Goal: Information Seeking & Learning: Learn about a topic

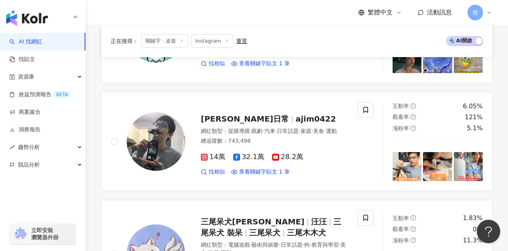
scroll to position [785, 0]
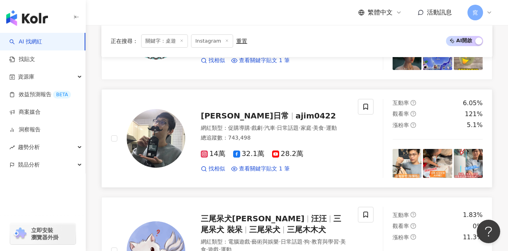
click at [234, 117] on span "阿駿日常" at bounding box center [248, 115] width 95 height 9
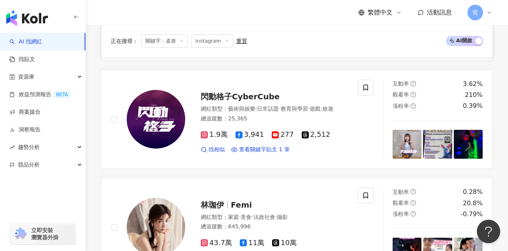
scroll to position [1136, 0]
click at [251, 96] on span "閃動格子CyberCube" at bounding box center [240, 95] width 79 height 9
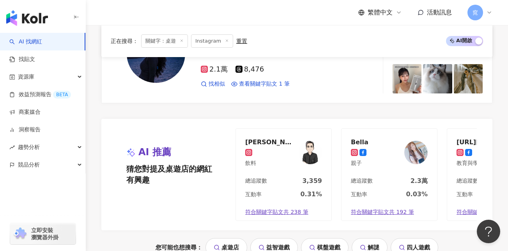
scroll to position [1566, 0]
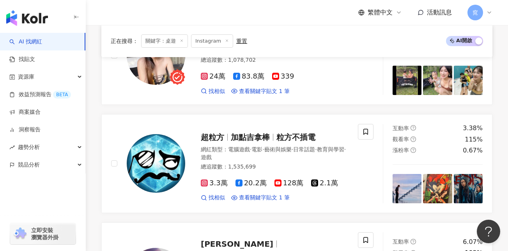
click at [226, 41] on icon at bounding box center [227, 41] width 4 height 4
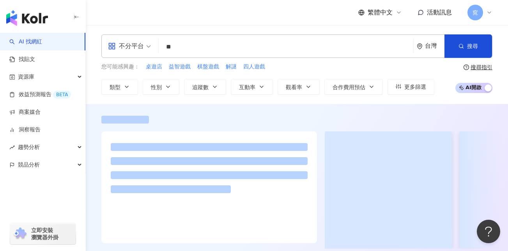
click at [205, 47] on input "**" at bounding box center [286, 46] width 249 height 15
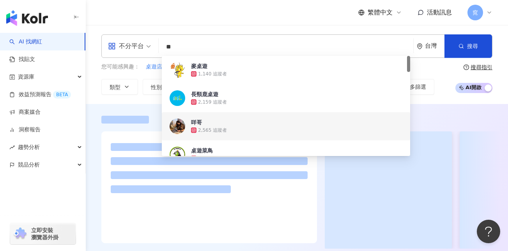
type input "*"
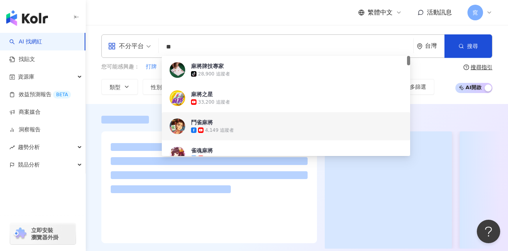
click at [96, 131] on div at bounding box center [297, 182] width 423 height 133
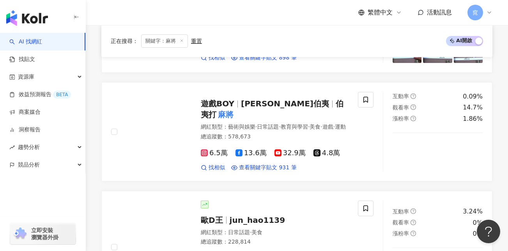
scroll to position [1136, 0]
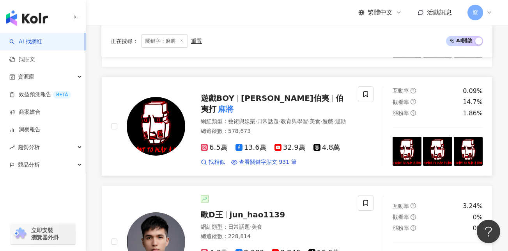
click at [244, 93] on span "尤汐伯夷" at bounding box center [285, 97] width 88 height 9
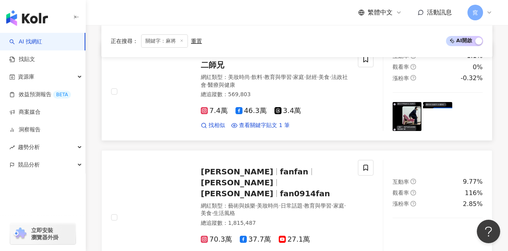
scroll to position [1449, 0]
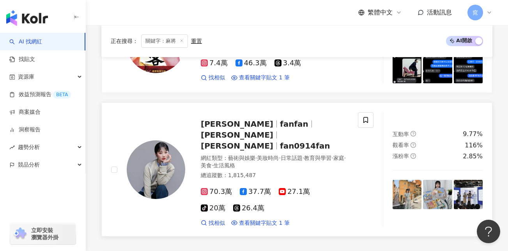
click at [274, 130] on span "焦凡凡" at bounding box center [237, 134] width 73 height 9
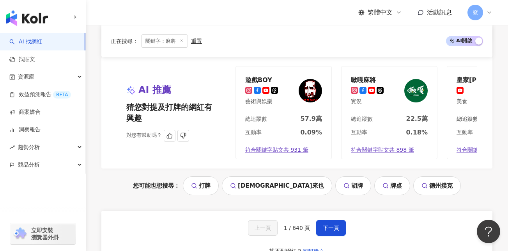
scroll to position [0, 66]
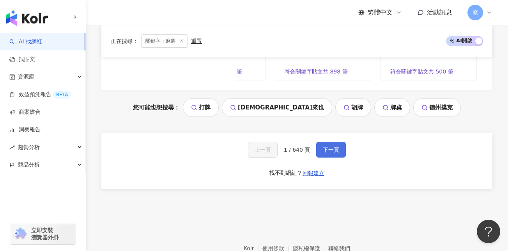
click at [330, 146] on span "下一頁" at bounding box center [331, 149] width 16 height 6
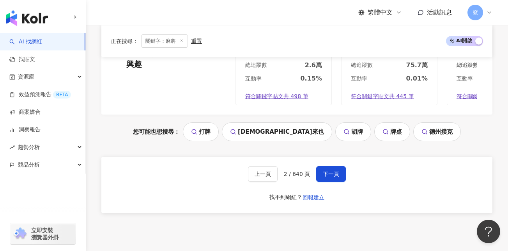
scroll to position [1639, 0]
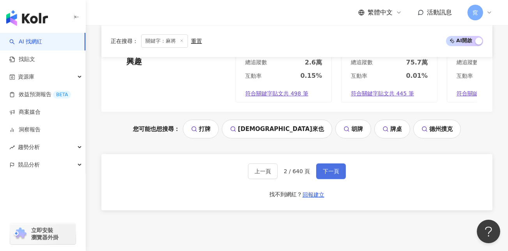
click at [324, 173] on span "下一頁" at bounding box center [331, 171] width 16 height 6
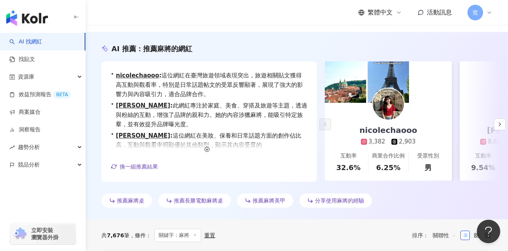
scroll to position [0, 0]
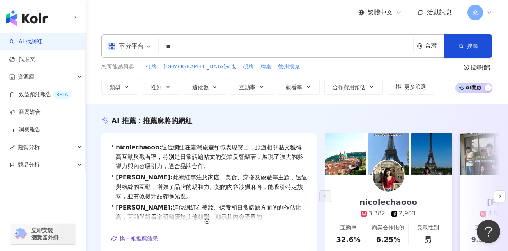
click at [187, 47] on input "**" at bounding box center [286, 46] width 249 height 15
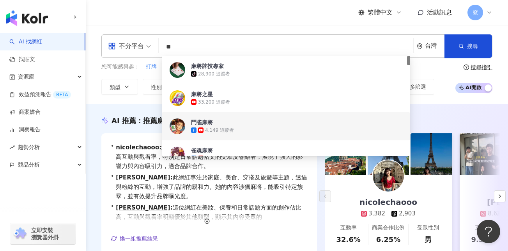
type input "*"
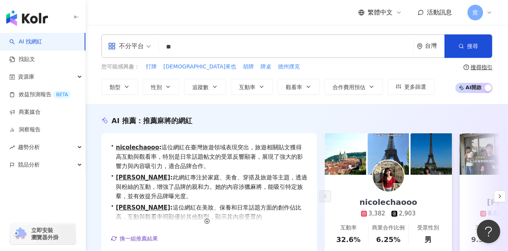
type input "*"
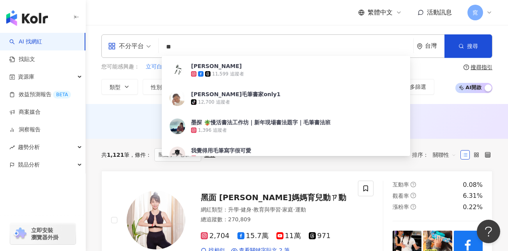
click at [213, 21] on div "繁體中文 活動訊息 窕" at bounding box center [296, 12] width 391 height 25
click at [210, 48] on input "**" at bounding box center [286, 46] width 249 height 15
type input "*"
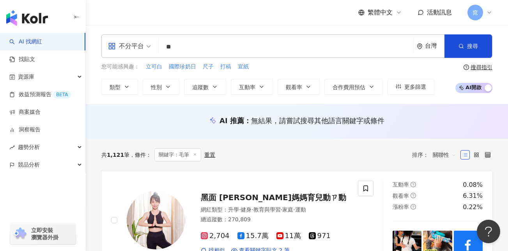
type input "**"
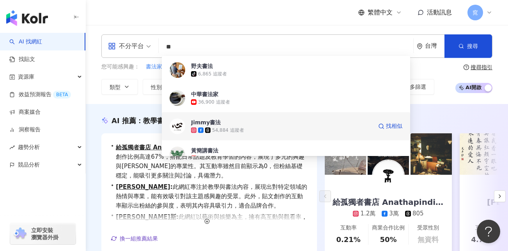
click at [231, 125] on span "Jimmy書法" at bounding box center [281, 122] width 181 height 8
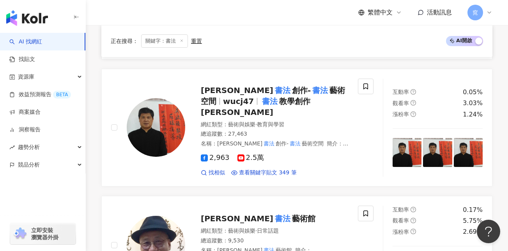
scroll to position [468, 0]
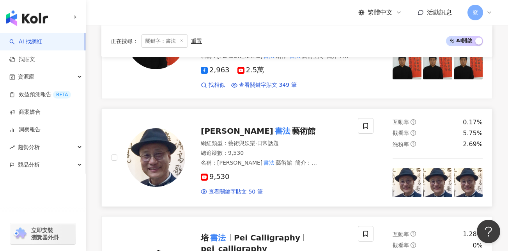
click at [292, 126] on span "藝術館" at bounding box center [303, 130] width 23 height 9
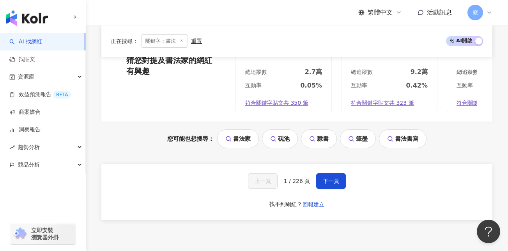
scroll to position [1758, 0]
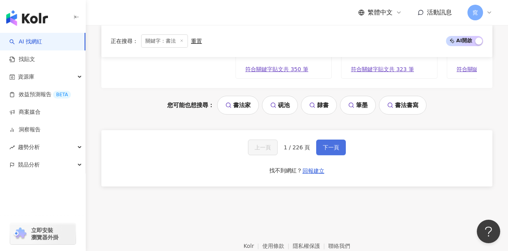
click at [325, 144] on span "下一頁" at bounding box center [331, 147] width 16 height 6
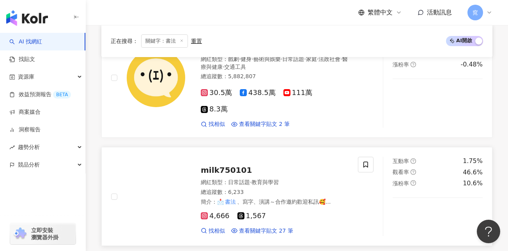
scroll to position [1366, 0]
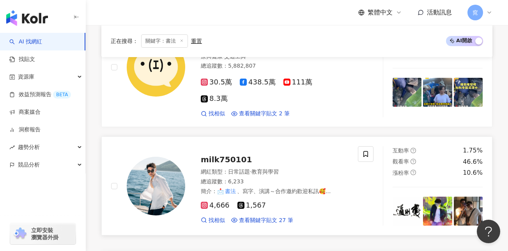
click at [366, 199] on link "milk750101 網紅類型 ： 日常話題 · 教育與學習 總追蹤數 ： 6,233 簡介 ： 📩 書法 、寫字、演講～合作邀約歡迎私訊🥰 Facebook…" at bounding box center [296, 185] width 391 height 99
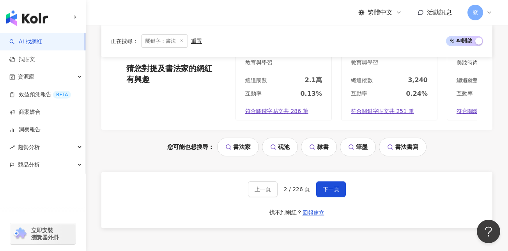
scroll to position [1600, 0]
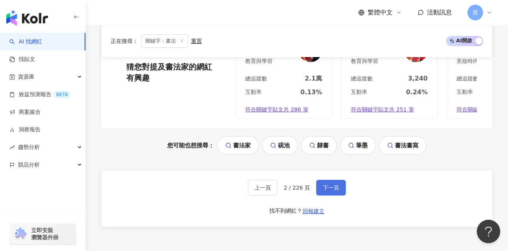
click at [327, 184] on span "下一頁" at bounding box center [331, 187] width 16 height 6
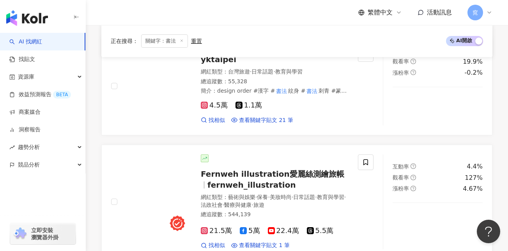
scroll to position [976, 0]
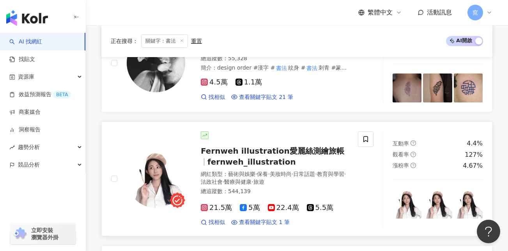
click at [304, 146] on span "Fernweh illustration愛麗絲測繪旅帳" at bounding box center [273, 150] width 144 height 9
click at [252, 203] on span "5萬" at bounding box center [250, 207] width 20 height 8
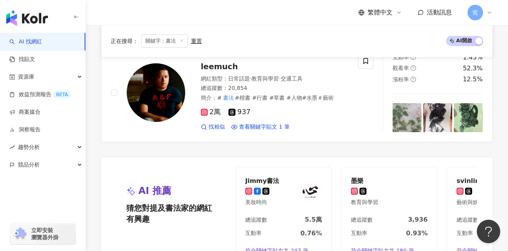
scroll to position [1678, 0]
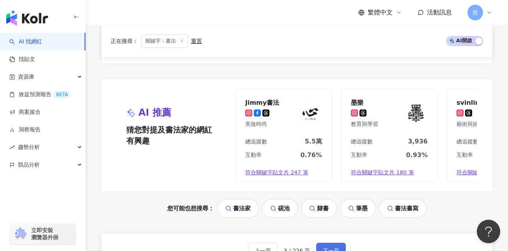
click at [330, 247] on span "下一頁" at bounding box center [331, 250] width 16 height 6
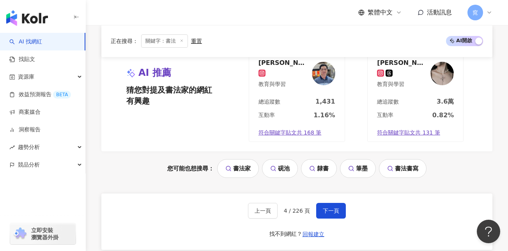
scroll to position [1512, 0]
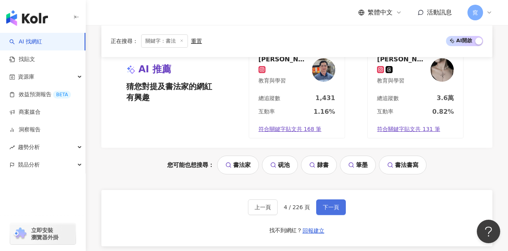
click at [329, 204] on span "下一頁" at bounding box center [331, 207] width 16 height 6
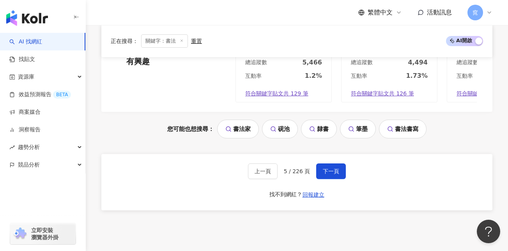
scroll to position [1735, 0]
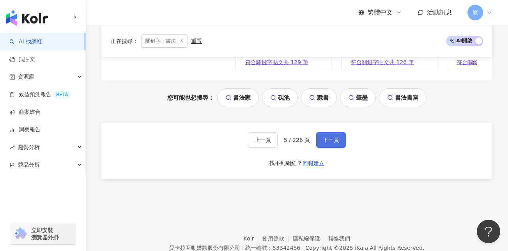
click at [323, 137] on span "下一頁" at bounding box center [331, 140] width 16 height 6
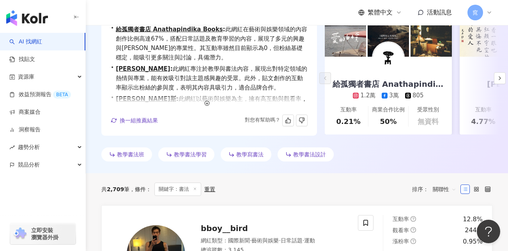
scroll to position [0, 0]
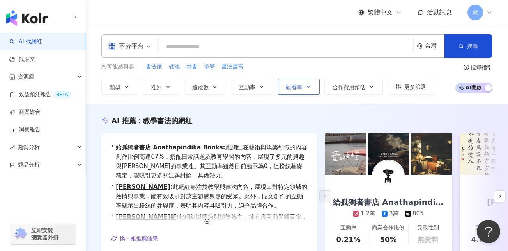
click at [304, 86] on button "觀看率" at bounding box center [299, 87] width 42 height 16
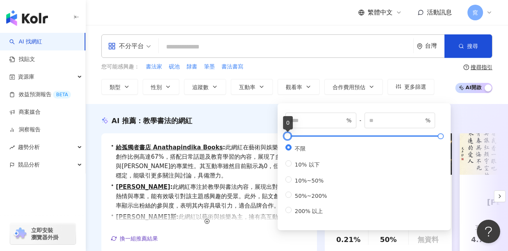
type input "**"
type input "*****"
type input "***"
drag, startPoint x: 288, startPoint y: 135, endPoint x: 293, endPoint y: 138, distance: 6.2
click at [293, 138] on div at bounding box center [293, 136] width 4 height 4
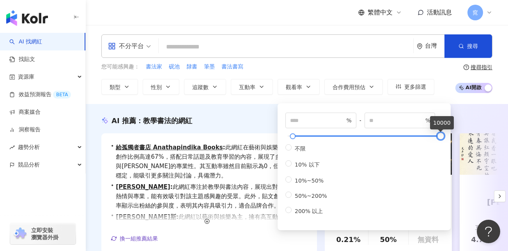
click at [441, 135] on div at bounding box center [441, 136] width 4 height 4
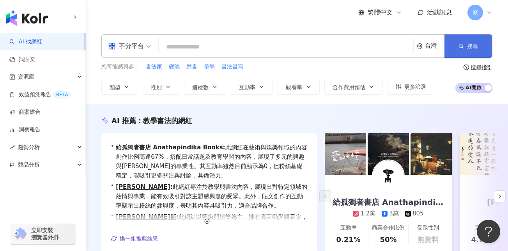
click at [467, 44] on button "搜尋" at bounding box center [469, 45] width 48 height 23
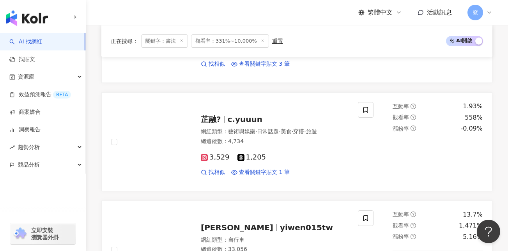
scroll to position [1210, 0]
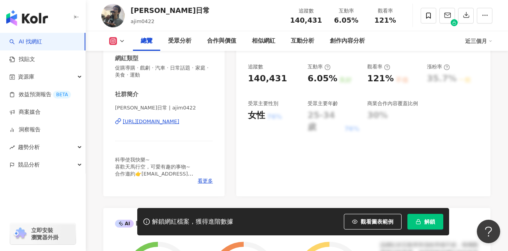
scroll to position [156, 0]
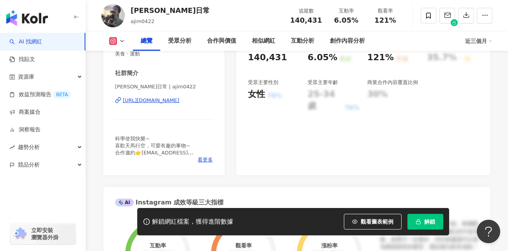
click at [180, 102] on div "https://www.instagram.com/ajim0422/" at bounding box center [151, 100] width 57 height 7
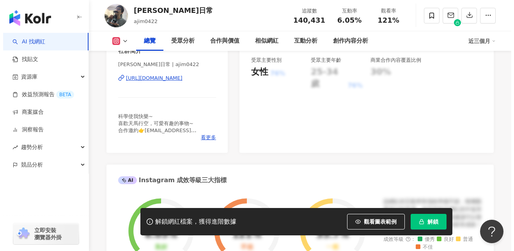
scroll to position [195, 0]
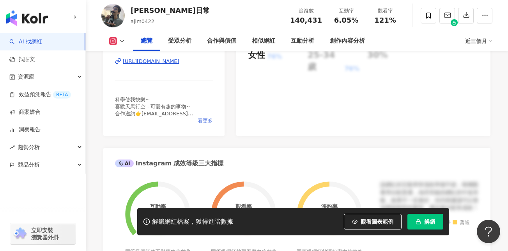
click at [202, 120] on span "看更多" at bounding box center [205, 120] width 15 height 7
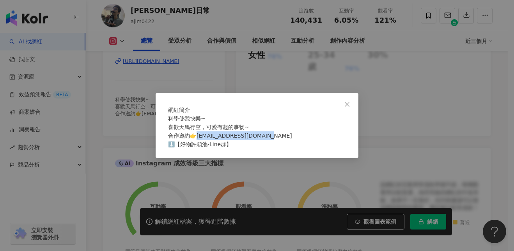
drag, startPoint x: 199, startPoint y: 139, endPoint x: 267, endPoint y: 140, distance: 68.3
click at [267, 140] on span "科學使我快樂~ 喜歡天馬行空，可愛有趣的事物~ 合作邀約👉joeyjoey42222@gmail.com ⬇️【好物許願池-Line群】" at bounding box center [230, 131] width 124 height 32
drag, startPoint x: 267, startPoint y: 140, endPoint x: 263, endPoint y: 140, distance: 4.3
copy span "oeyjoey42222@gmail.com"
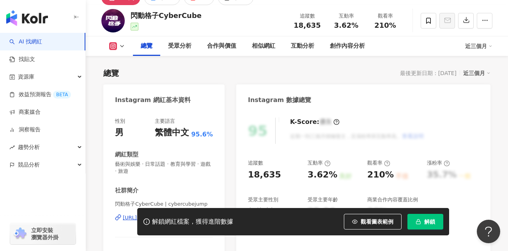
scroll to position [117, 0]
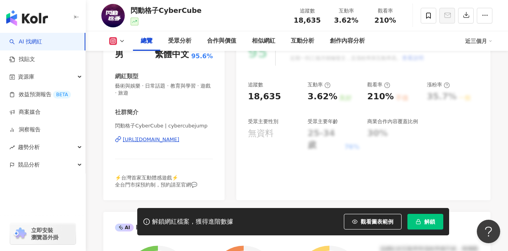
click at [174, 138] on div "https://www.instagram.com/cybercubejump/" at bounding box center [151, 139] width 57 height 7
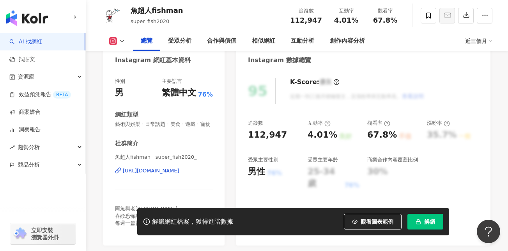
scroll to position [117, 0]
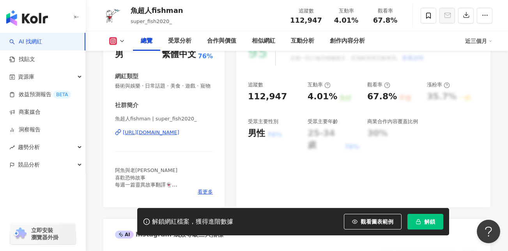
click at [180, 136] on div "https://www.instagram.com/super_fish2020_/" at bounding box center [151, 132] width 57 height 7
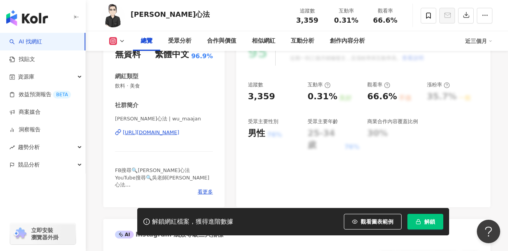
click at [180, 133] on div "https://www.instagram.com/wu_maajan/" at bounding box center [151, 132] width 57 height 7
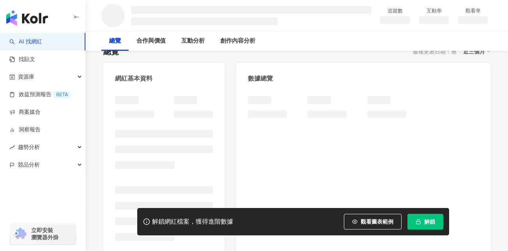
scroll to position [156, 0]
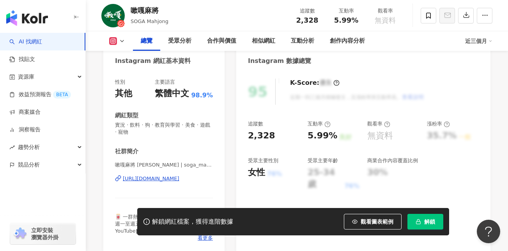
click at [180, 178] on div "https://www.instagram.com/soga_mahjong/" at bounding box center [151, 178] width 57 height 7
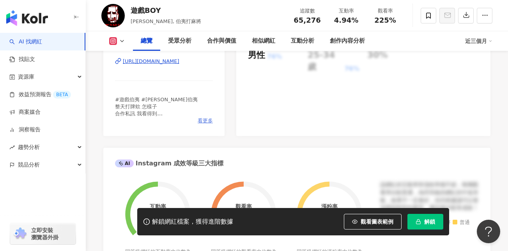
click at [204, 119] on span "看更多" at bounding box center [205, 120] width 15 height 7
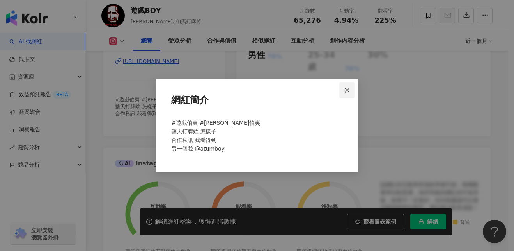
click at [347, 91] on icon "close" at bounding box center [347, 89] width 5 height 5
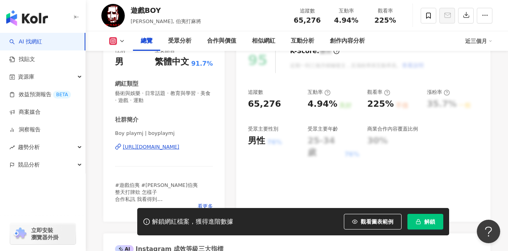
scroll to position [117, 0]
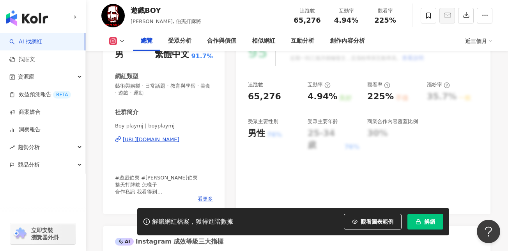
click at [178, 140] on div "https://www.instagram.com/boyplaymj/" at bounding box center [151, 139] width 57 height 7
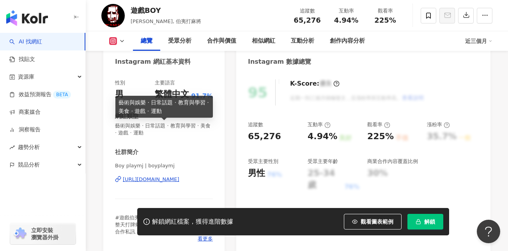
scroll to position [0, 0]
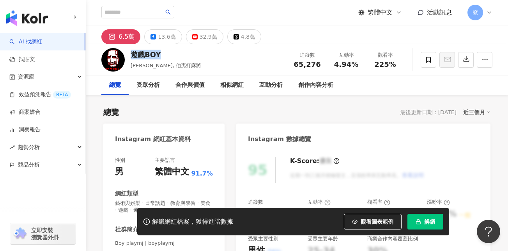
drag, startPoint x: 132, startPoint y: 53, endPoint x: 158, endPoint y: 53, distance: 25.8
click at [158, 53] on div "遊戲BOY" at bounding box center [166, 55] width 71 height 10
drag, startPoint x: 158, startPoint y: 53, endPoint x: 153, endPoint y: 52, distance: 5.2
copy div "遊戲BOY"
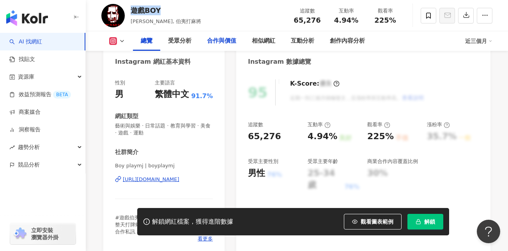
scroll to position [78, 0]
click at [180, 181] on div "https://www.instagram.com/boyplaymj/" at bounding box center [151, 178] width 57 height 7
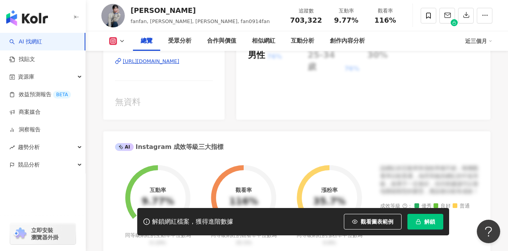
click at [180, 61] on div "[URL][DOMAIN_NAME]" at bounding box center [151, 61] width 57 height 7
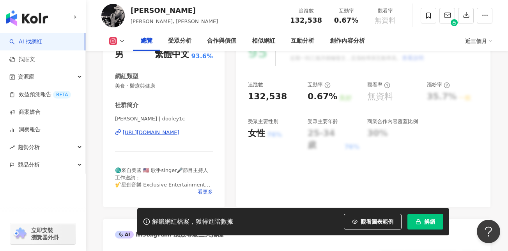
scroll to position [195, 0]
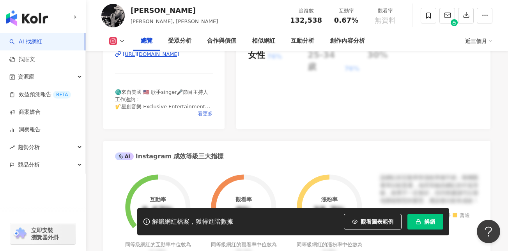
click at [201, 115] on span "看更多" at bounding box center [205, 113] width 15 height 7
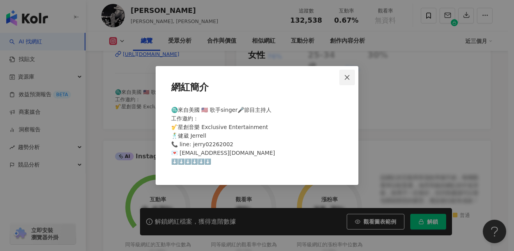
click at [347, 76] on icon "close" at bounding box center [347, 77] width 6 height 6
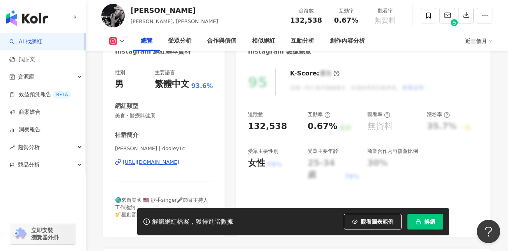
scroll to position [78, 0]
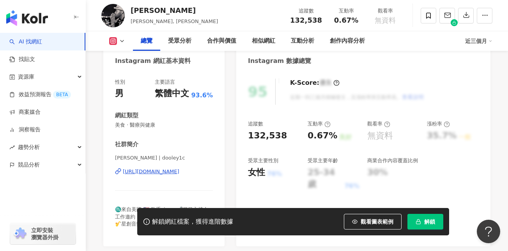
click at [180, 171] on div "https://www.instagram.com/dooley1c/" at bounding box center [151, 171] width 57 height 7
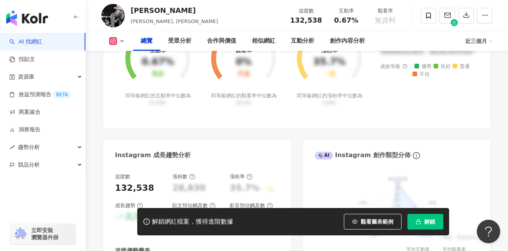
scroll to position [351, 0]
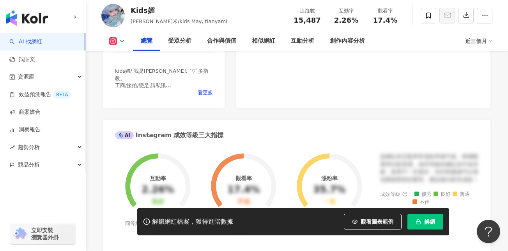
scroll to position [156, 0]
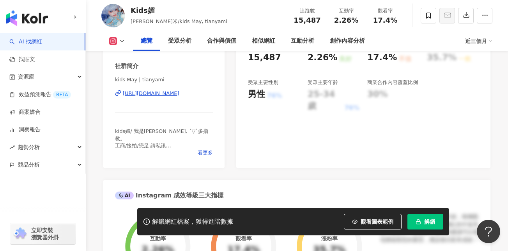
click at [180, 93] on div "[URL][DOMAIN_NAME]" at bounding box center [151, 93] width 57 height 7
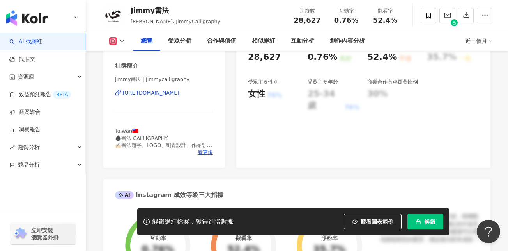
scroll to position [156, 0]
click at [180, 97] on div "[URL][DOMAIN_NAME]" at bounding box center [151, 93] width 57 height 7
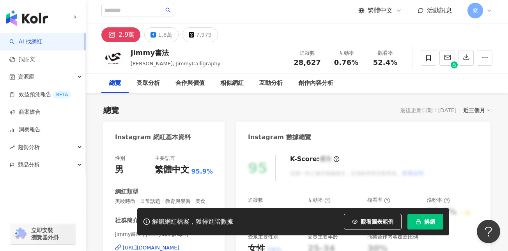
scroll to position [0, 0]
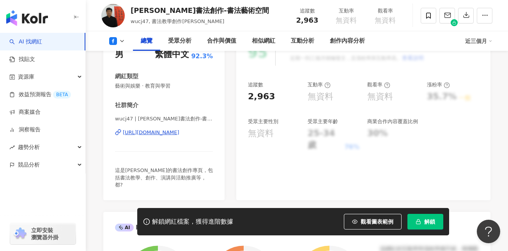
click at [180, 133] on div "https://www.facebook.com/312310902173429" at bounding box center [151, 132] width 57 height 7
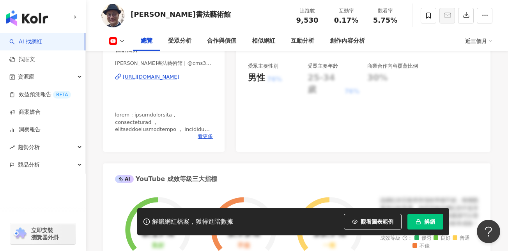
scroll to position [117, 0]
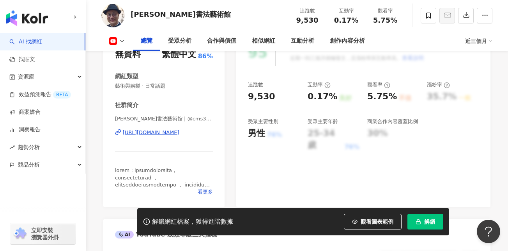
click at [180, 131] on div "https://www.youtube.com/channel/UC1iO4iaFJxxUwOtoBVfp9wQ" at bounding box center [151, 132] width 57 height 7
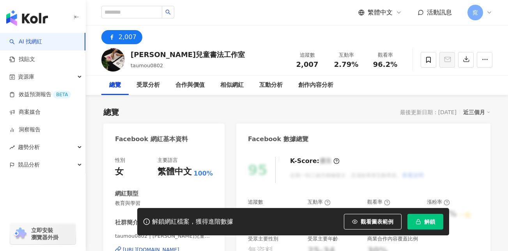
scroll to position [78, 0]
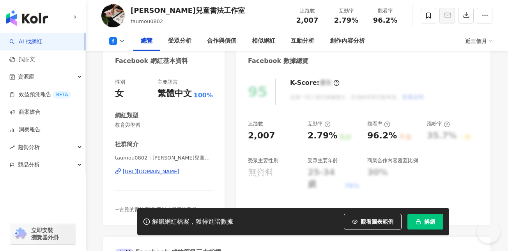
click at [168, 173] on div "[URL][DOMAIN_NAME]" at bounding box center [151, 171] width 57 height 7
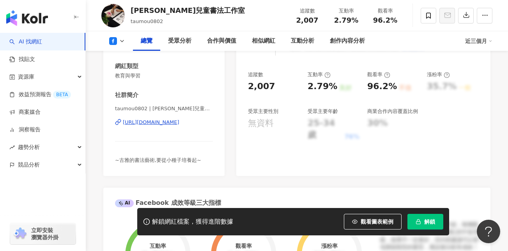
scroll to position [117, 0]
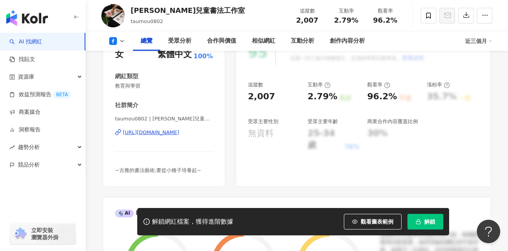
click at [180, 132] on div "https://www.facebook.com/139295732805122" at bounding box center [151, 132] width 57 height 7
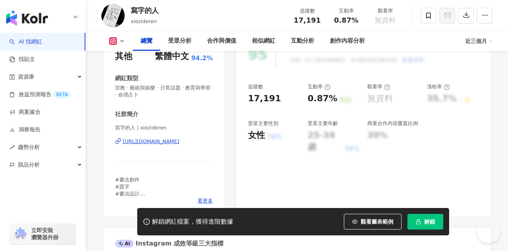
scroll to position [117, 0]
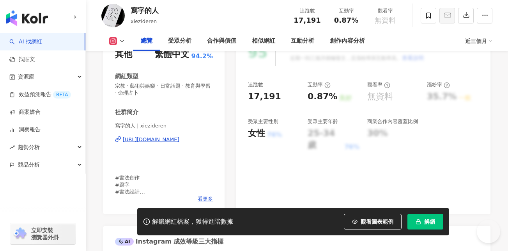
click at [180, 139] on div "[URL][DOMAIN_NAME]" at bounding box center [151, 139] width 57 height 7
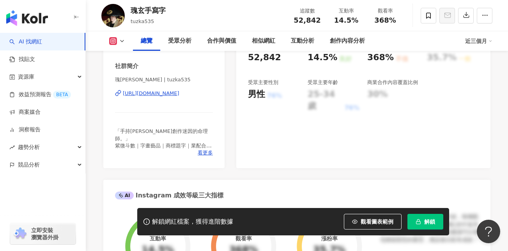
click at [180, 97] on div "https://www.instagram.com/tuzka535/" at bounding box center [151, 93] width 57 height 7
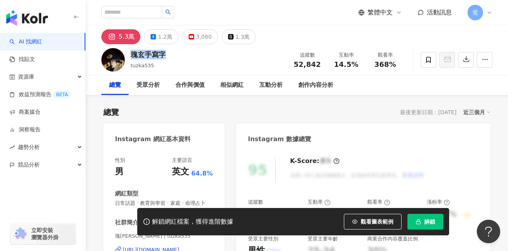
drag, startPoint x: 132, startPoint y: 54, endPoint x: 165, endPoint y: 56, distance: 33.6
click at [165, 56] on div "瑰玄手寫字" at bounding box center [148, 55] width 35 height 10
drag, startPoint x: 165, startPoint y: 56, endPoint x: 156, endPoint y: 56, distance: 9.4
drag, startPoint x: 156, startPoint y: 56, endPoint x: 148, endPoint y: 55, distance: 8.2
copy div "瑰玄手寫字"
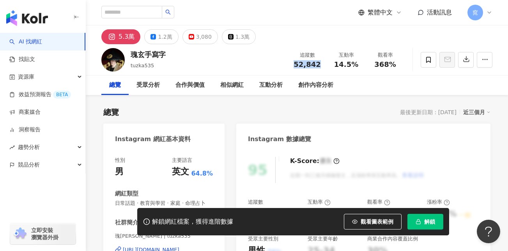
drag, startPoint x: 297, startPoint y: 66, endPoint x: 318, endPoint y: 66, distance: 21.1
click at [318, 66] on span "52,842" at bounding box center [307, 64] width 27 height 8
copy span "52,842"
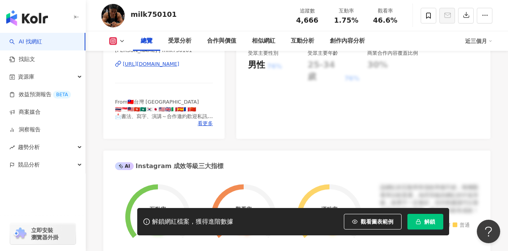
scroll to position [156, 0]
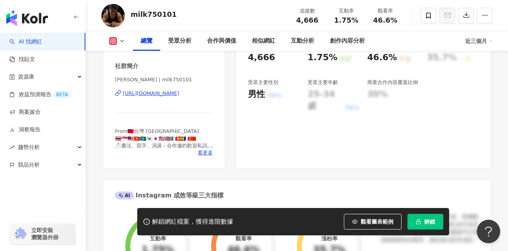
click at [180, 92] on div "https://www.instagram.com/milk750101/" at bounding box center [151, 93] width 57 height 7
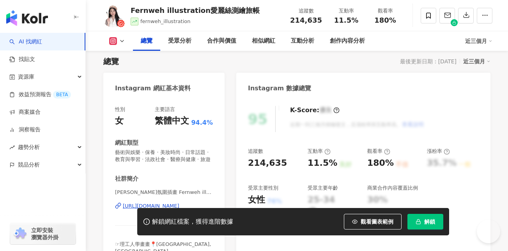
scroll to position [117, 0]
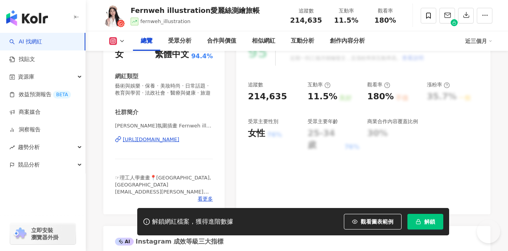
click at [180, 143] on div "[URL][DOMAIN_NAME]" at bounding box center [151, 139] width 57 height 7
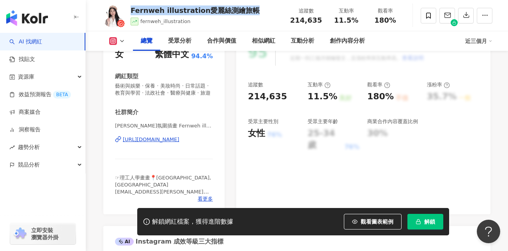
drag, startPoint x: 141, startPoint y: 11, endPoint x: 248, endPoint y: 12, distance: 106.5
click at [248, 12] on div "Fernweh illustration愛麗絲測繪旅帳" at bounding box center [195, 10] width 129 height 10
drag, startPoint x: 248, startPoint y: 12, endPoint x: 244, endPoint y: 10, distance: 4.0
copy div "Fernweh illustration愛麗絲測繪旅帳"
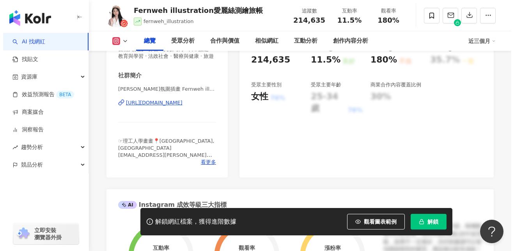
scroll to position [156, 0]
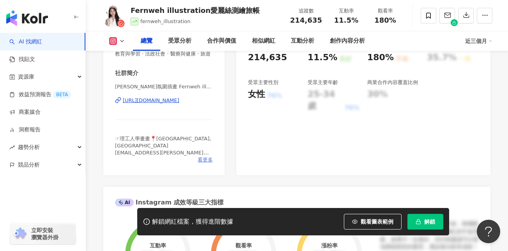
click at [204, 163] on span "看更多" at bounding box center [205, 159] width 15 height 7
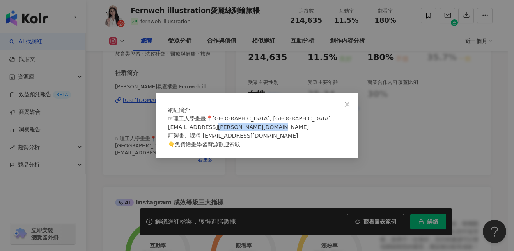
drag, startPoint x: 205, startPoint y: 140, endPoint x: 264, endPoint y: 140, distance: 59.3
click at [264, 140] on div "☞理工人學畫畫📍[GEOGRAPHIC_DATA], [GEOGRAPHIC_DATA] [EMAIL_ADDRESS][PERSON_NAME][DOMAI…" at bounding box center [257, 131] width 178 height 34
drag, startPoint x: 264, startPoint y: 140, endPoint x: 258, endPoint y: 140, distance: 6.3
copy span "[EMAIL_ADDRESS][DOMAIN_NAME]"
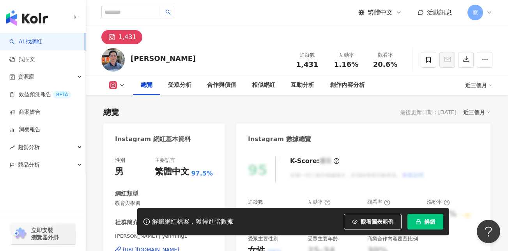
scroll to position [117, 0]
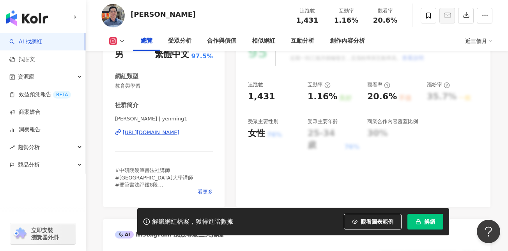
click at [180, 133] on div "[URL][DOMAIN_NAME]" at bounding box center [151, 132] width 57 height 7
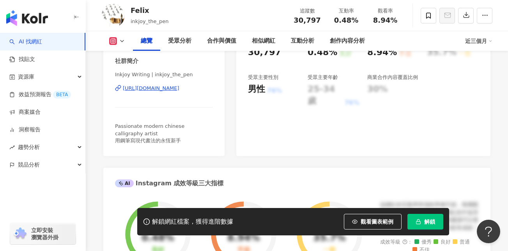
scroll to position [156, 0]
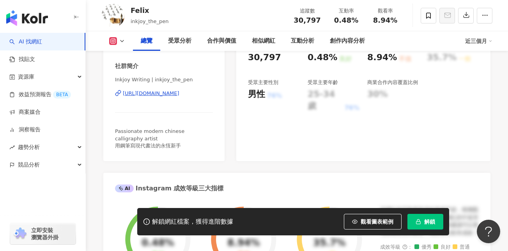
click at [180, 97] on div "[URL][DOMAIN_NAME]" at bounding box center [151, 93] width 57 height 7
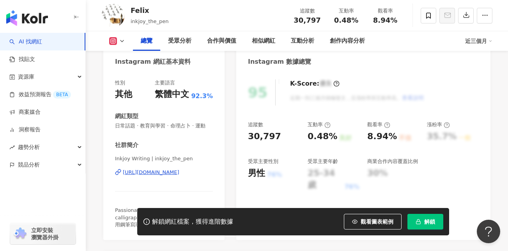
scroll to position [78, 0]
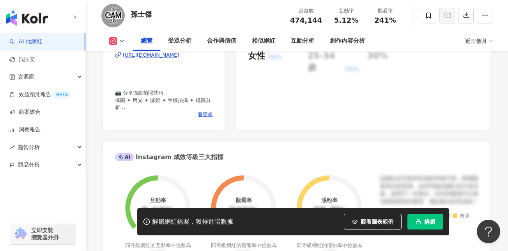
scroll to position [156, 0]
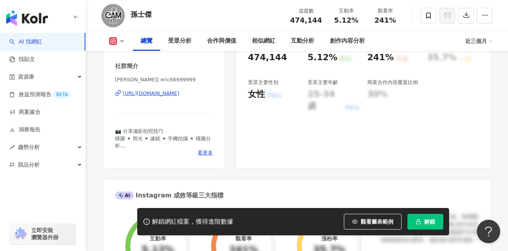
click at [180, 92] on div "[URL][DOMAIN_NAME]" at bounding box center [151, 93] width 57 height 7
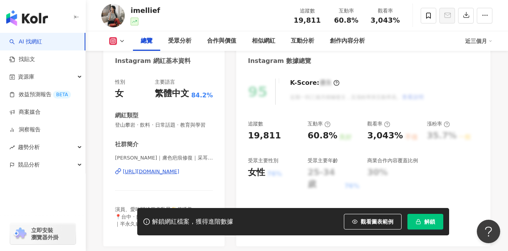
scroll to position [117, 0]
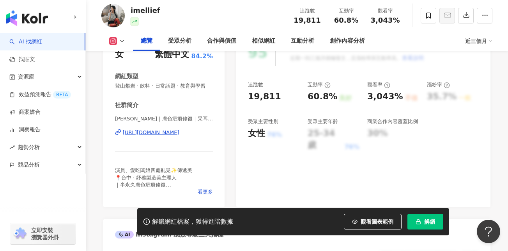
click at [180, 136] on div "[URL][DOMAIN_NAME]" at bounding box center [151, 132] width 57 height 7
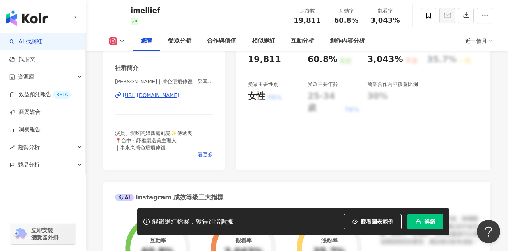
scroll to position [156, 0]
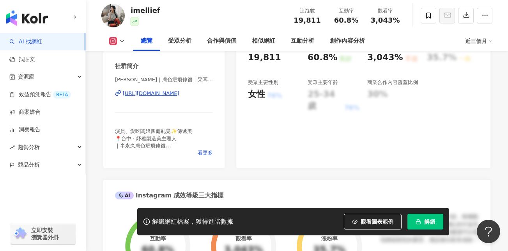
click at [169, 97] on div "https://www.instagram.com/imellief/" at bounding box center [151, 93] width 57 height 7
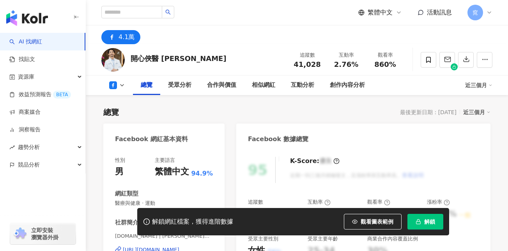
scroll to position [78, 0]
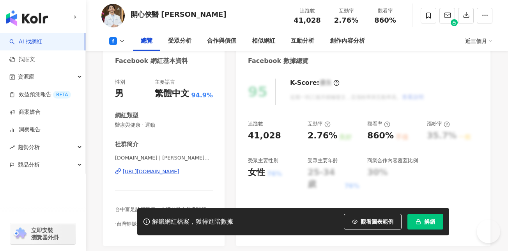
click at [180, 168] on div "https://www.facebook.com/425774844277416" at bounding box center [151, 171] width 57 height 7
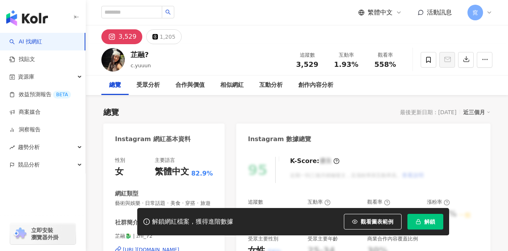
scroll to position [78, 0]
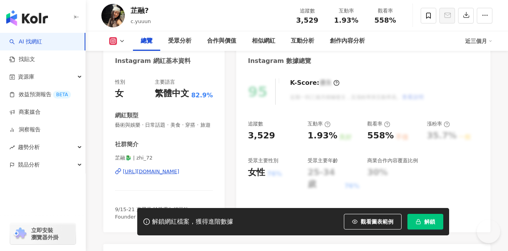
click at [180, 168] on div "[URL][DOMAIN_NAME]" at bounding box center [151, 171] width 57 height 7
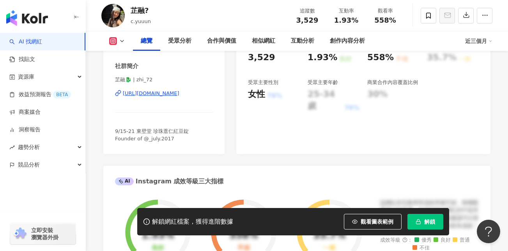
scroll to position [0, 0]
